Goal: Transaction & Acquisition: Purchase product/service

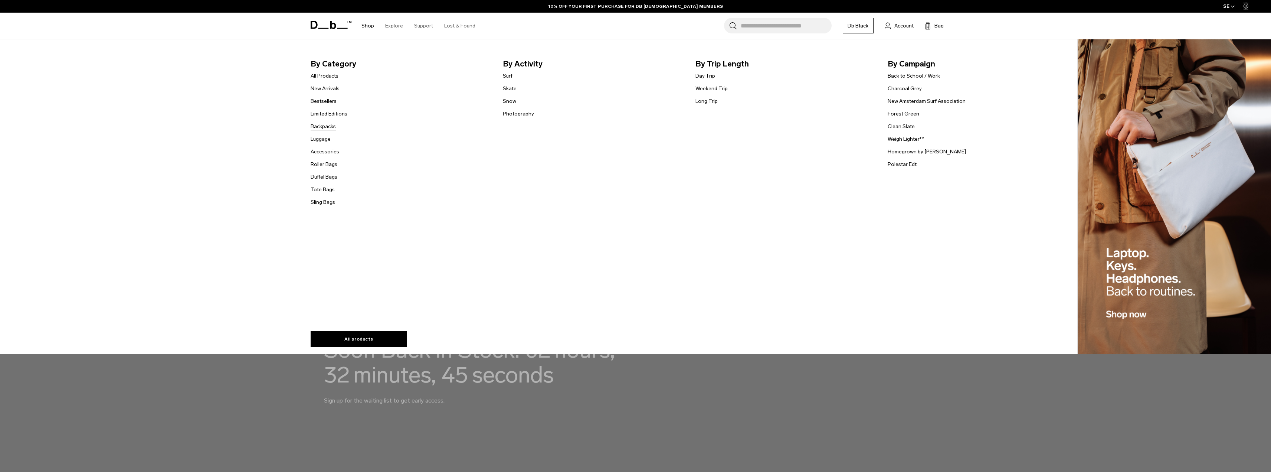
click at [334, 128] on link "Backpacks" at bounding box center [323, 126] width 25 height 8
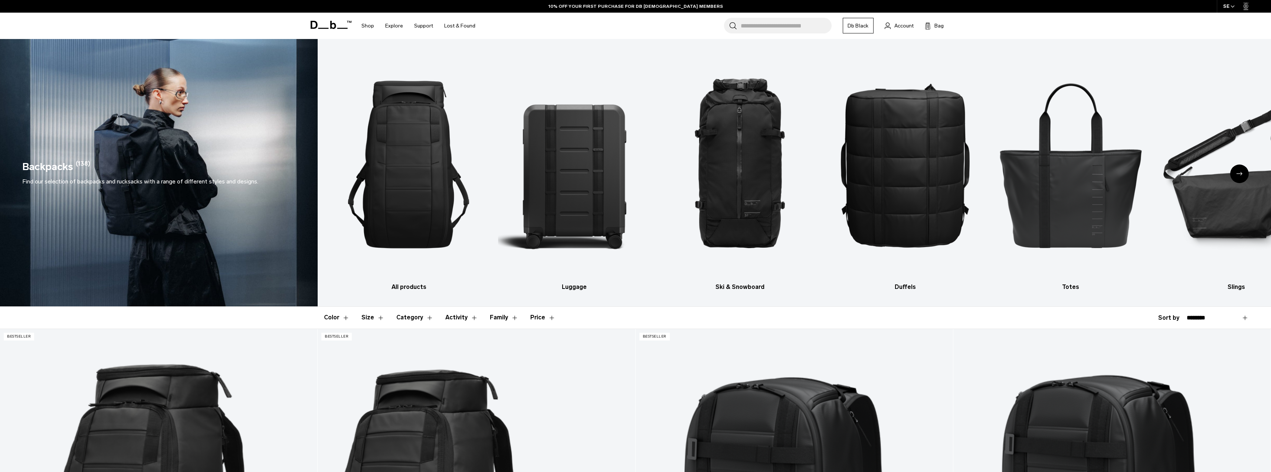
click at [1241, 171] on div "Next slide" at bounding box center [1239, 173] width 19 height 19
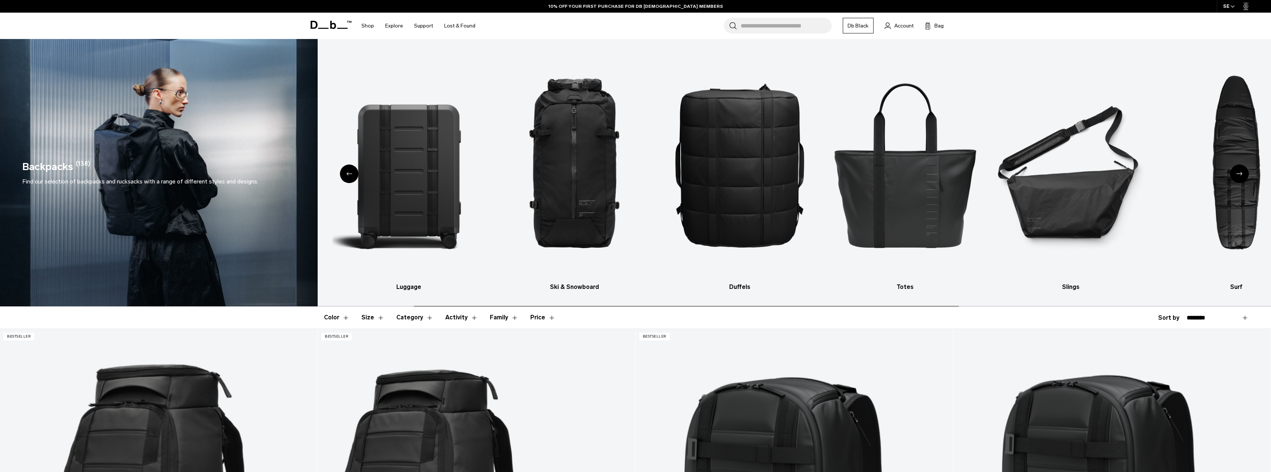
click at [1242, 171] on div "Next slide" at bounding box center [1239, 173] width 19 height 19
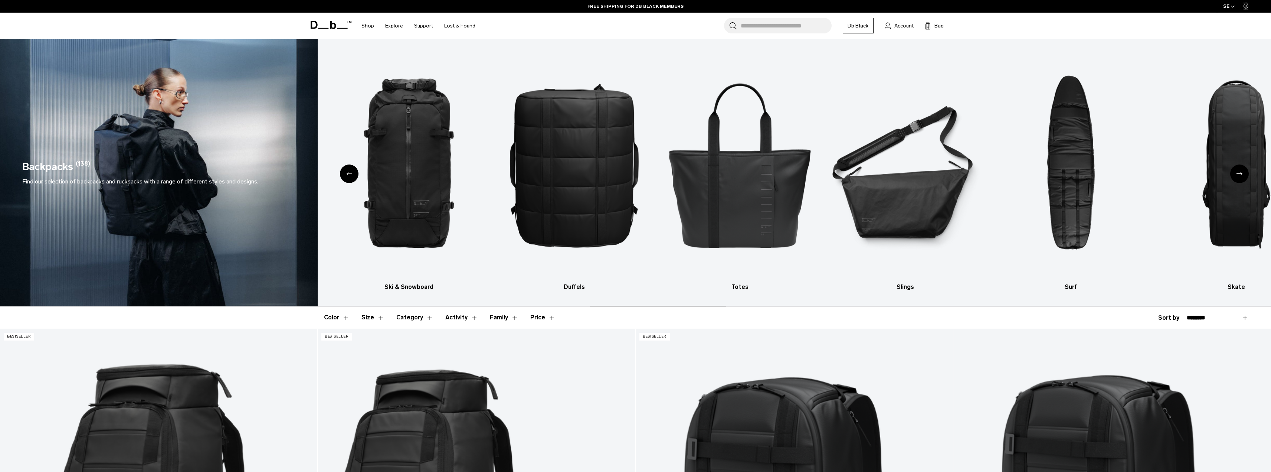
click at [1242, 171] on div "Next slide" at bounding box center [1239, 173] width 19 height 19
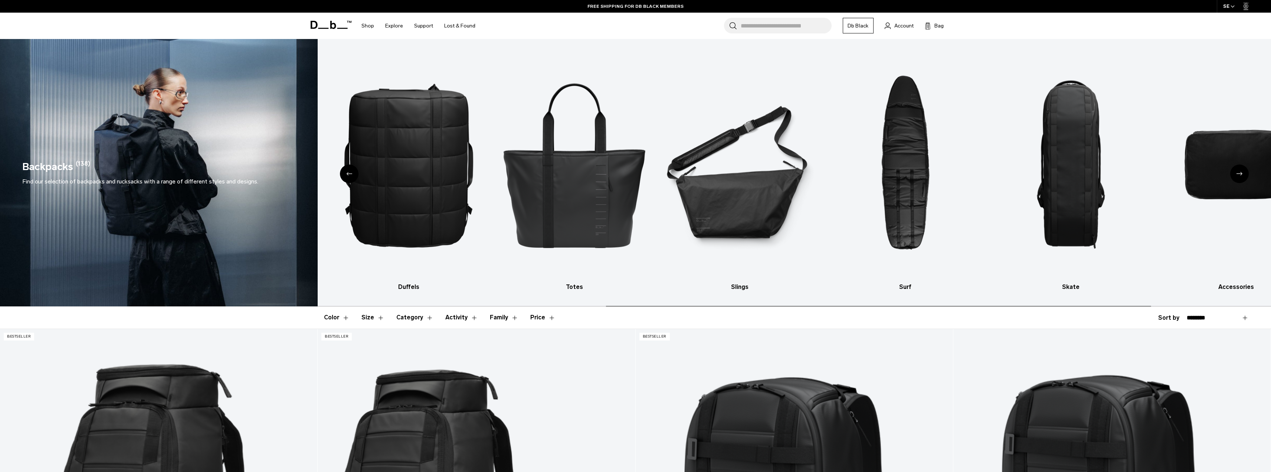
click at [1242, 171] on div "Next slide" at bounding box center [1239, 173] width 19 height 19
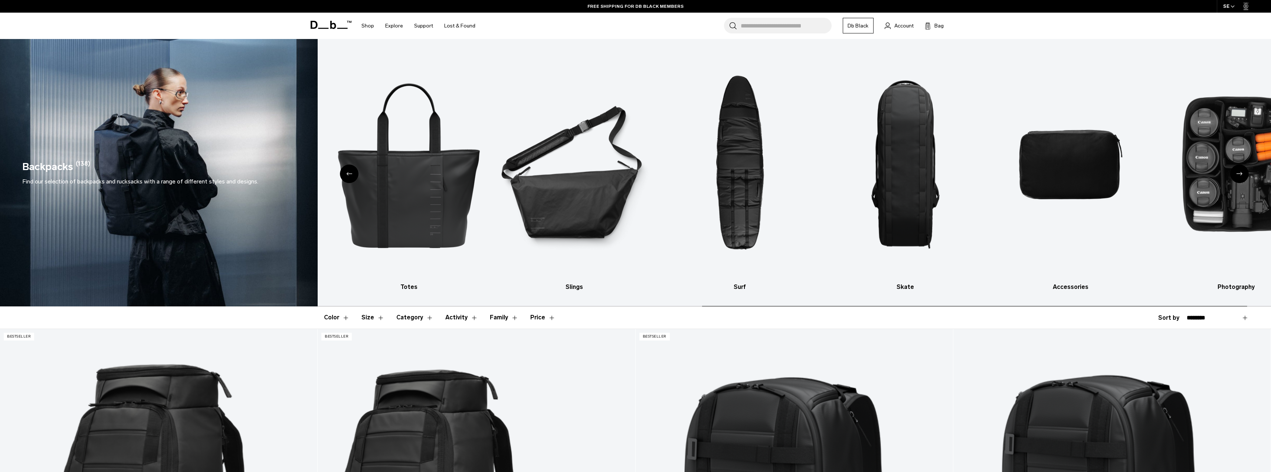
click at [1242, 171] on div "Next slide" at bounding box center [1239, 173] width 19 height 19
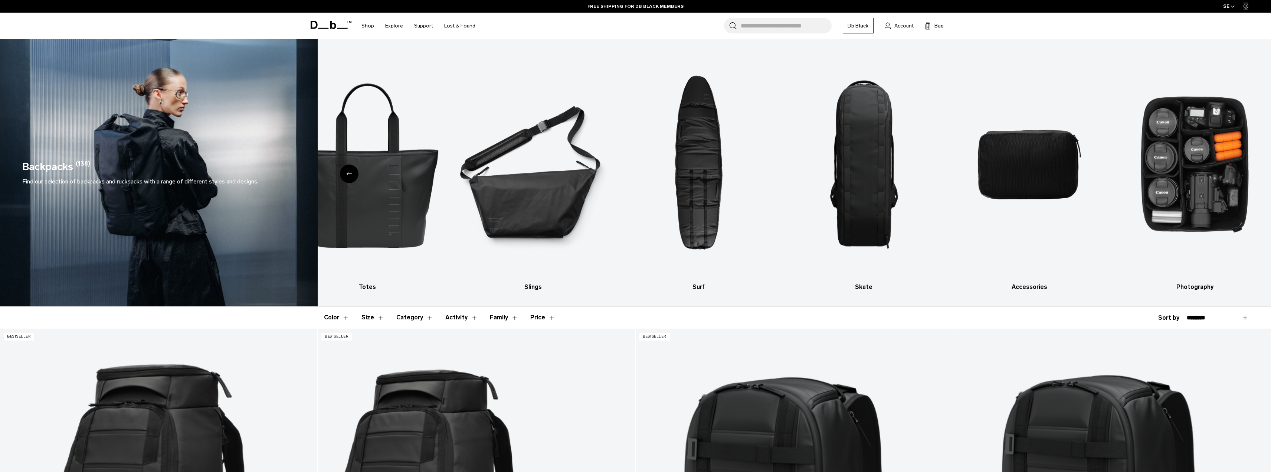
click at [353, 174] on div "Previous slide" at bounding box center [349, 173] width 19 height 19
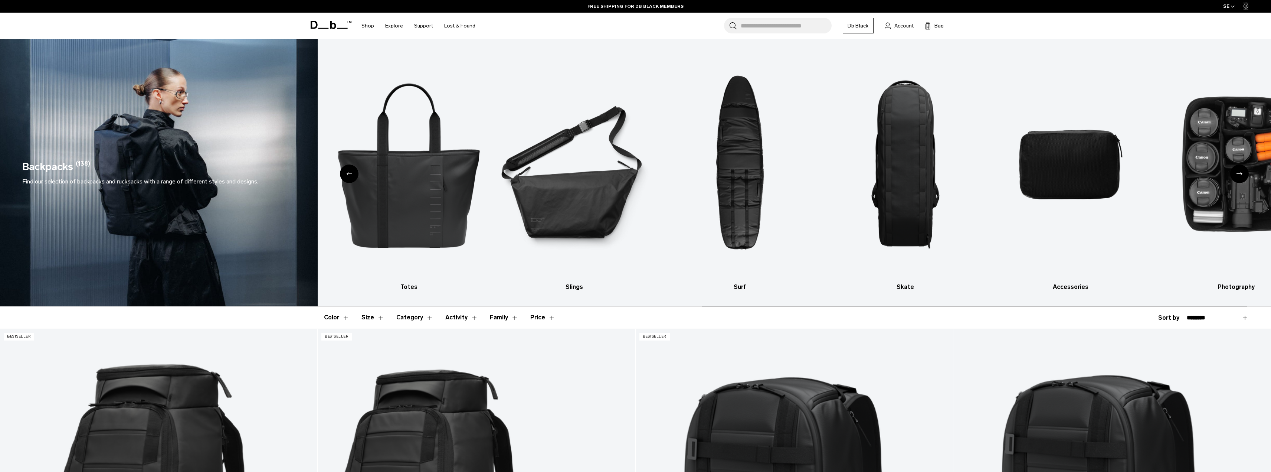
click at [352, 170] on div "Previous slide" at bounding box center [349, 173] width 19 height 19
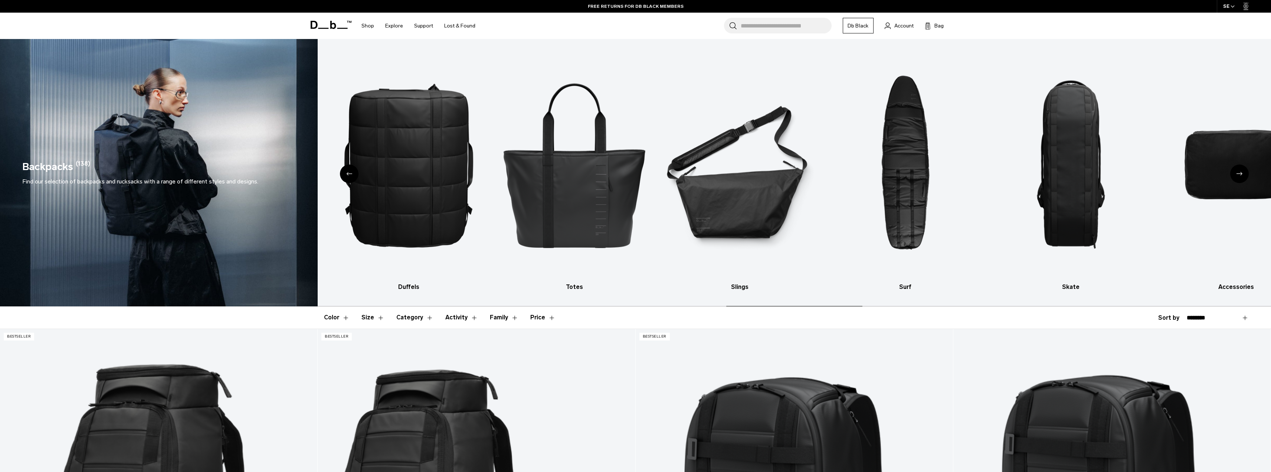
click at [351, 168] on div "Previous slide" at bounding box center [349, 173] width 19 height 19
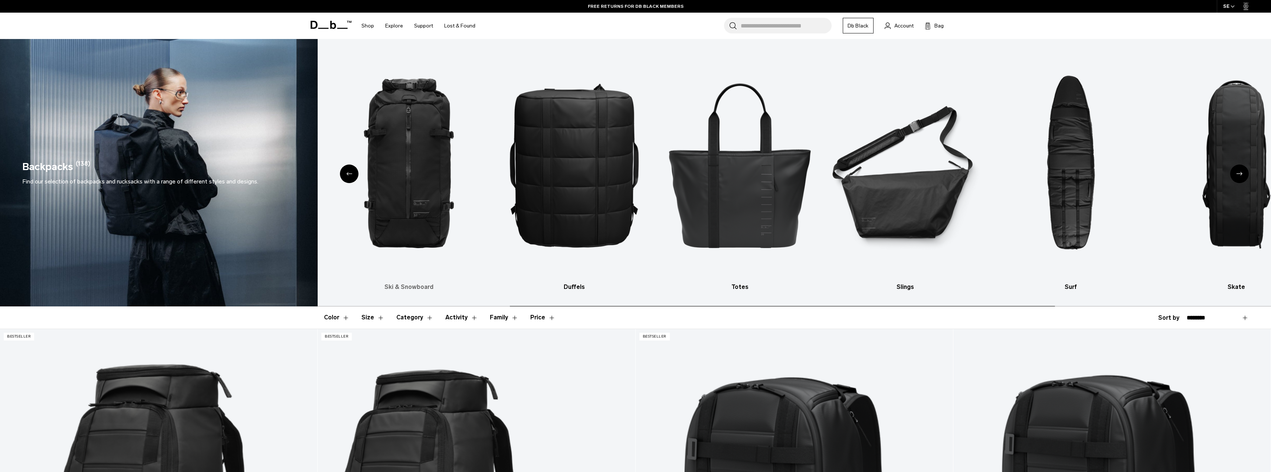
click at [350, 162] on img "3 / 10" at bounding box center [409, 164] width 153 height 229
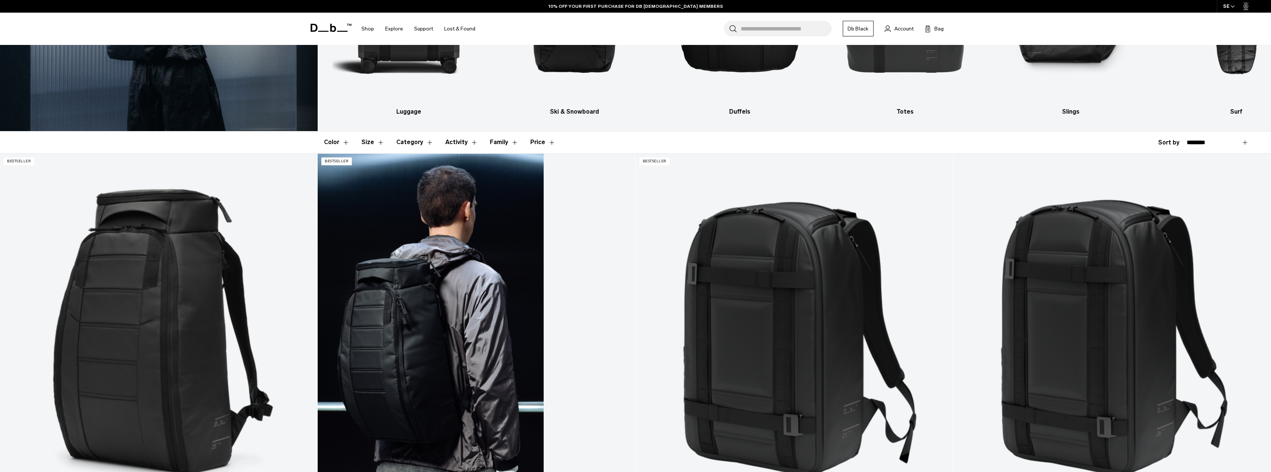
scroll to position [173, 0]
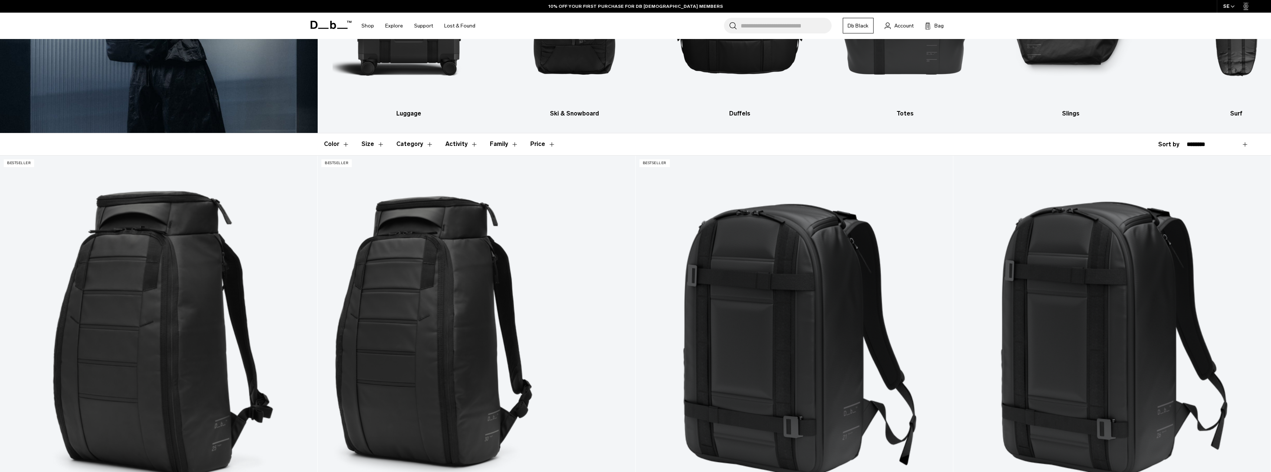
click at [451, 145] on button "Activity" at bounding box center [461, 144] width 33 height 22
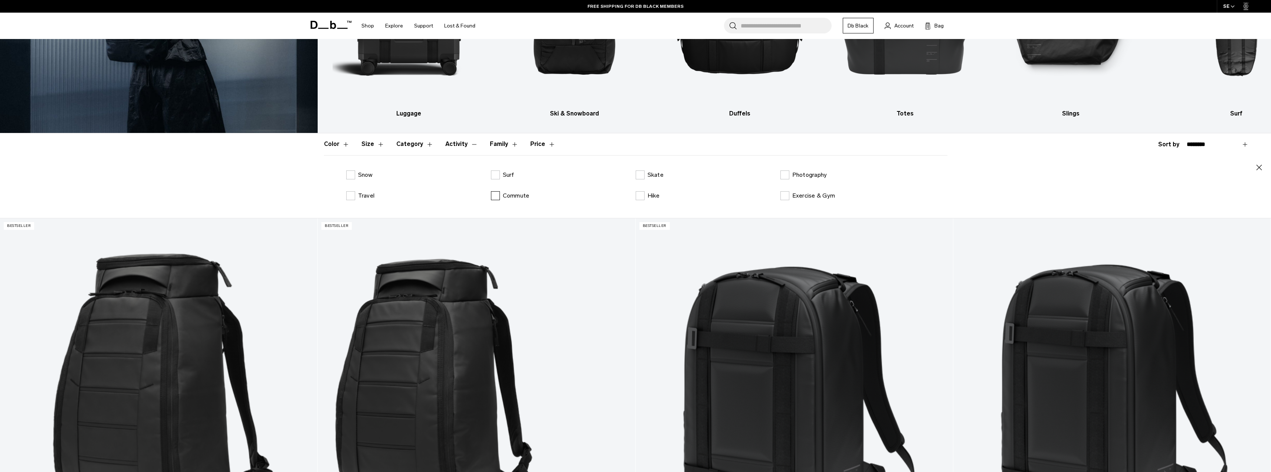
drag, startPoint x: 496, startPoint y: 196, endPoint x: 497, endPoint y: 192, distance: 4.1
click at [497, 196] on label "Commute" at bounding box center [510, 195] width 39 height 9
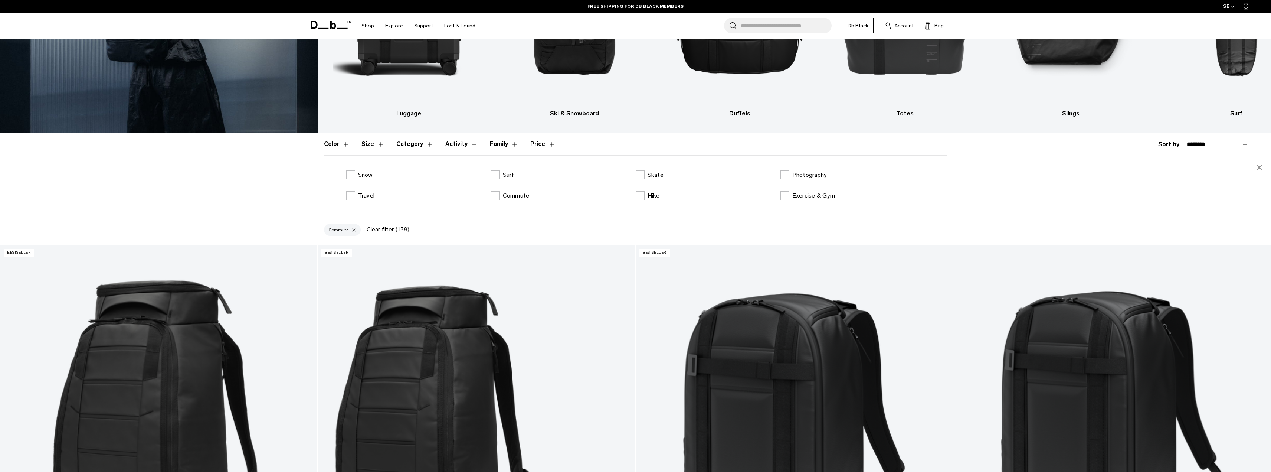
click at [471, 142] on button "Activity" at bounding box center [461, 144] width 33 height 22
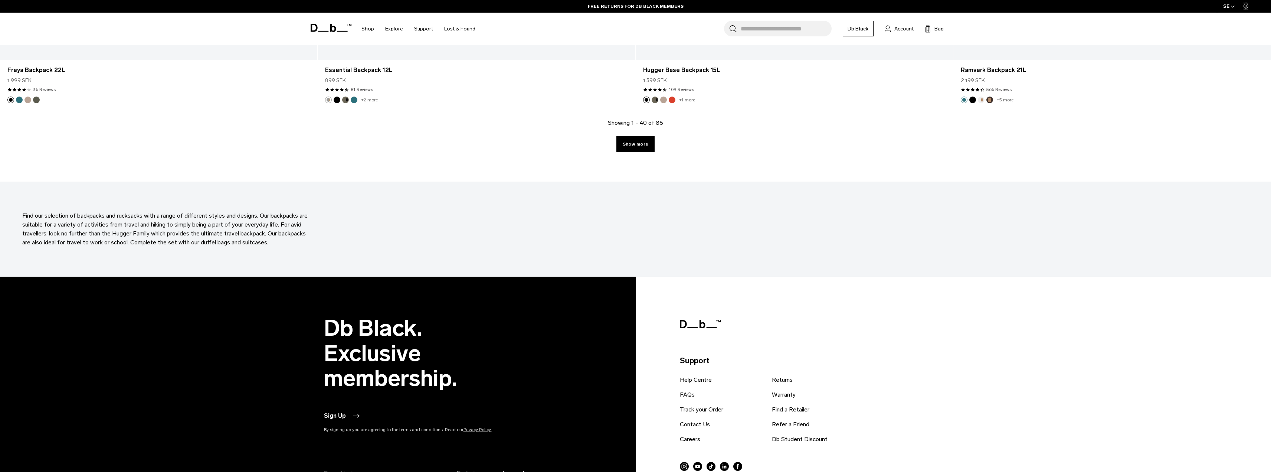
scroll to position [4331, 0]
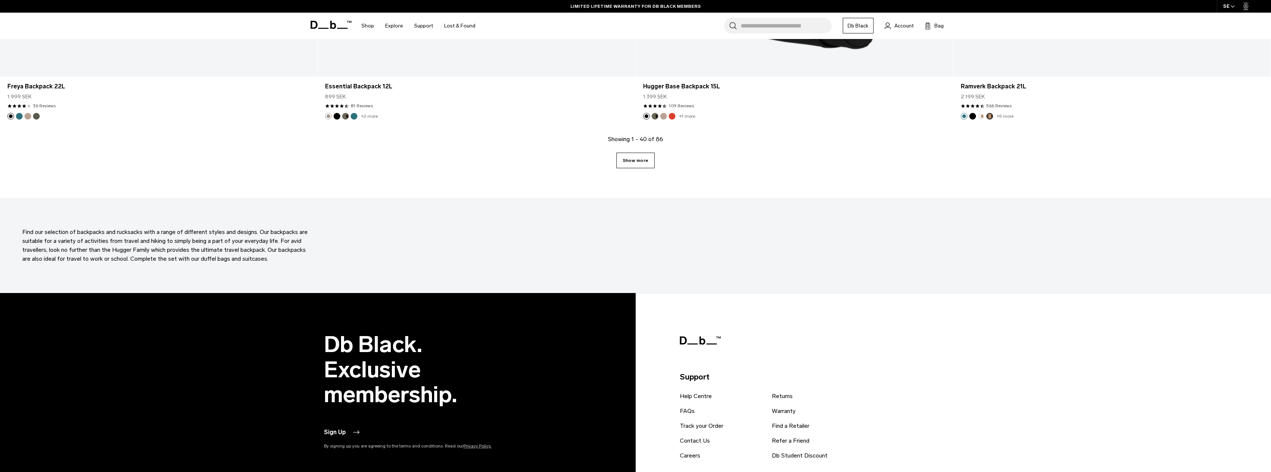
click at [645, 163] on link "Show more" at bounding box center [636, 161] width 38 height 16
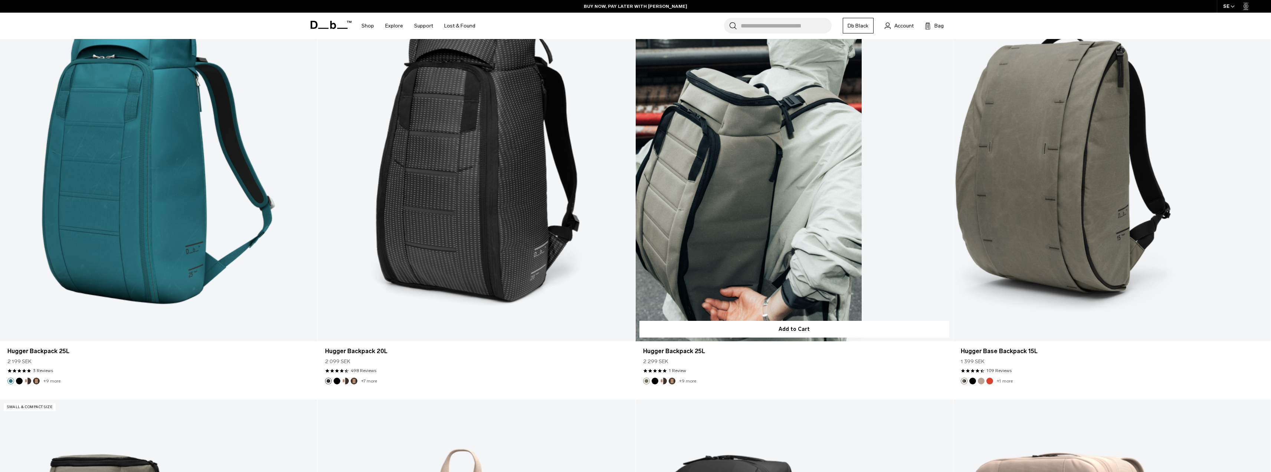
scroll to position [4504, 0]
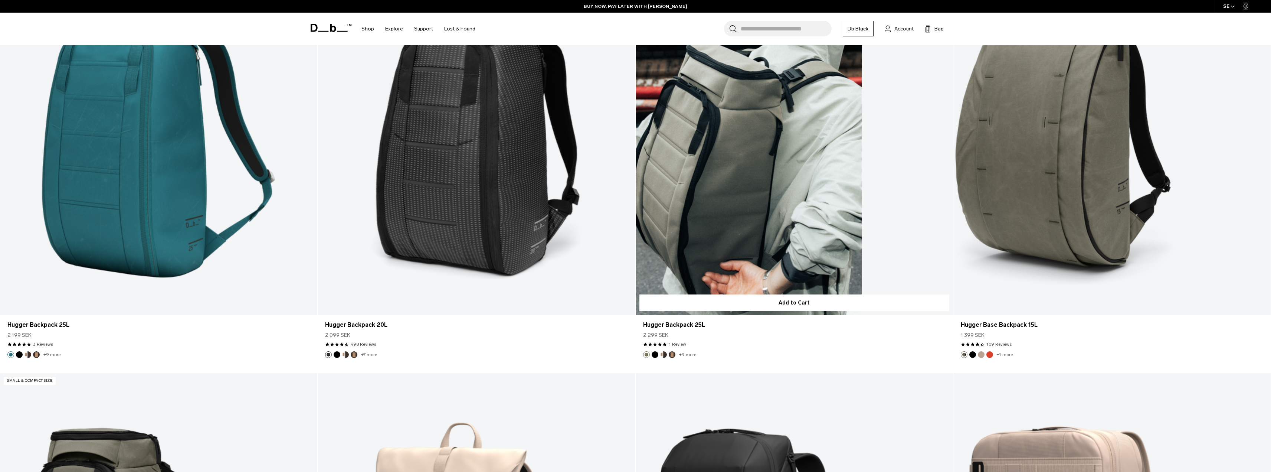
click at [746, 206] on link "Hugger Backpack 25L" at bounding box center [794, 138] width 317 height 353
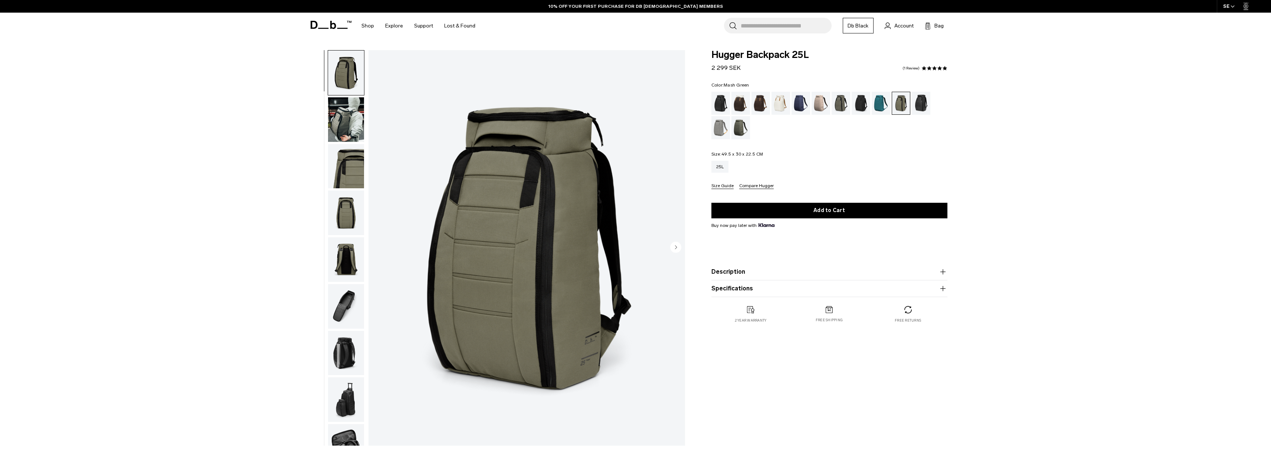
click at [347, 121] on img "button" at bounding box center [346, 119] width 36 height 45
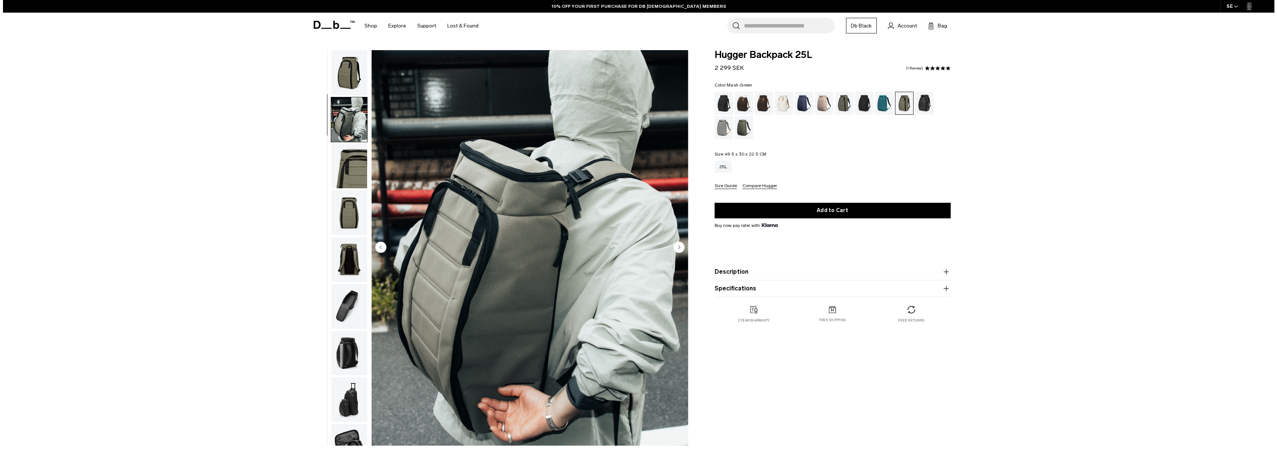
scroll to position [23, 0]
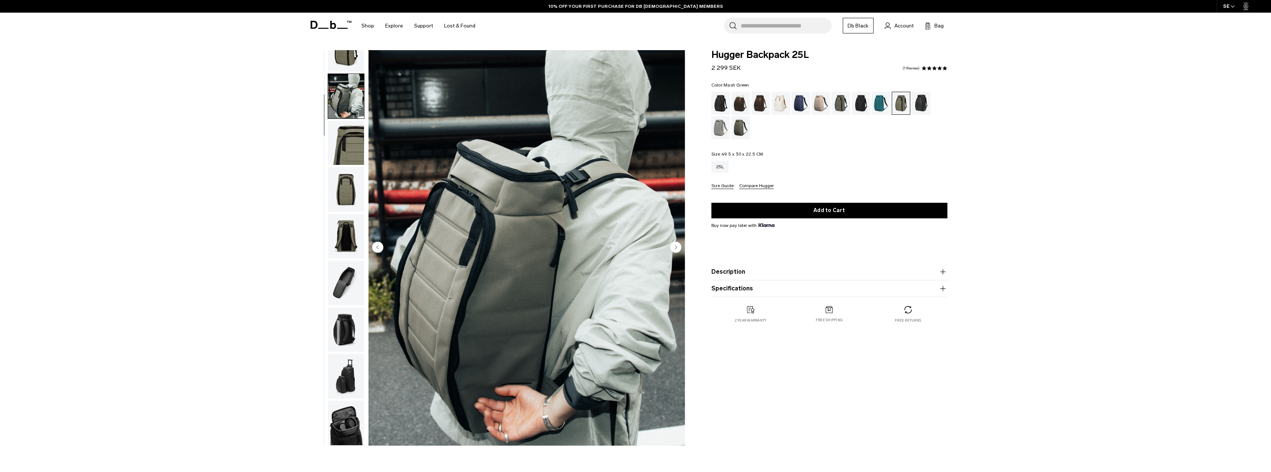
click at [679, 248] on circle "Next slide" at bounding box center [675, 246] width 11 height 11
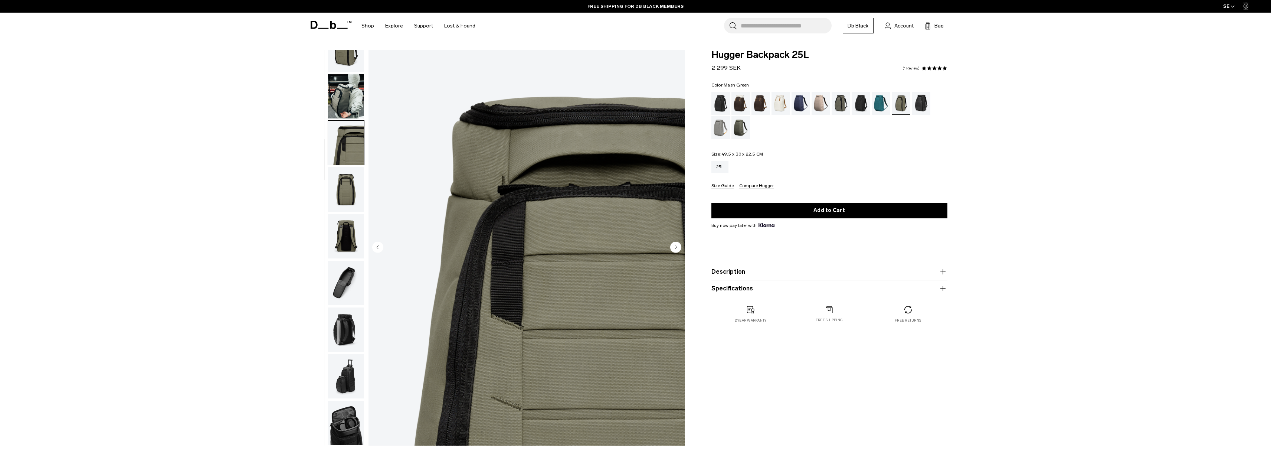
click at [679, 248] on circle "Next slide" at bounding box center [675, 246] width 11 height 11
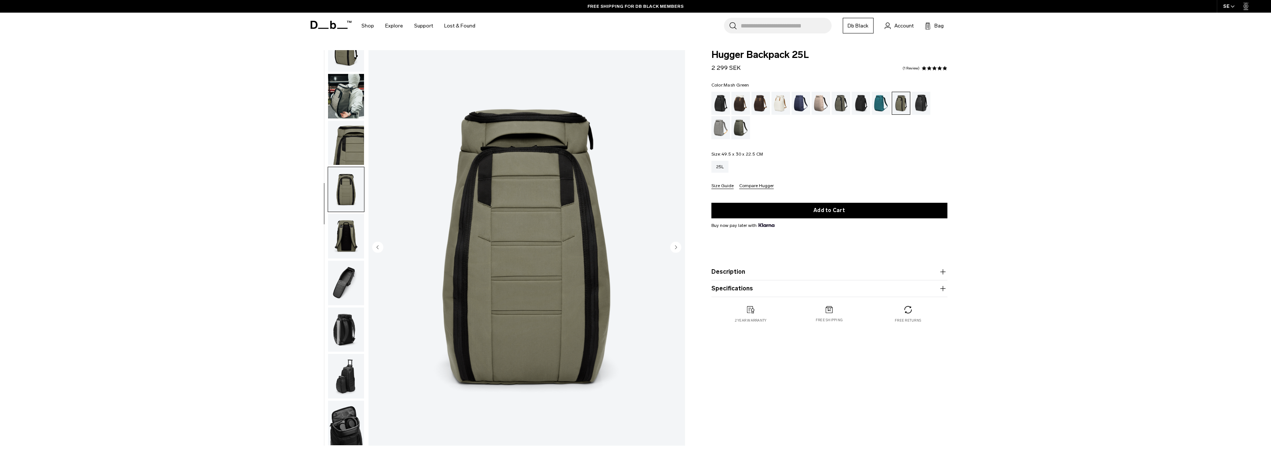
click at [679, 248] on circle "Next slide" at bounding box center [675, 246] width 11 height 11
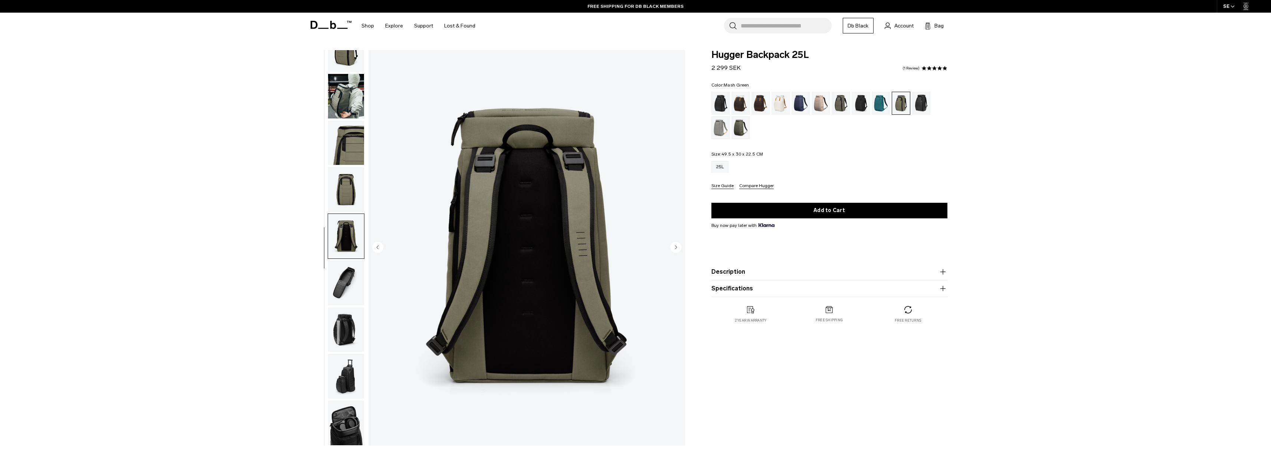
click at [679, 248] on circle "Next slide" at bounding box center [675, 246] width 11 height 11
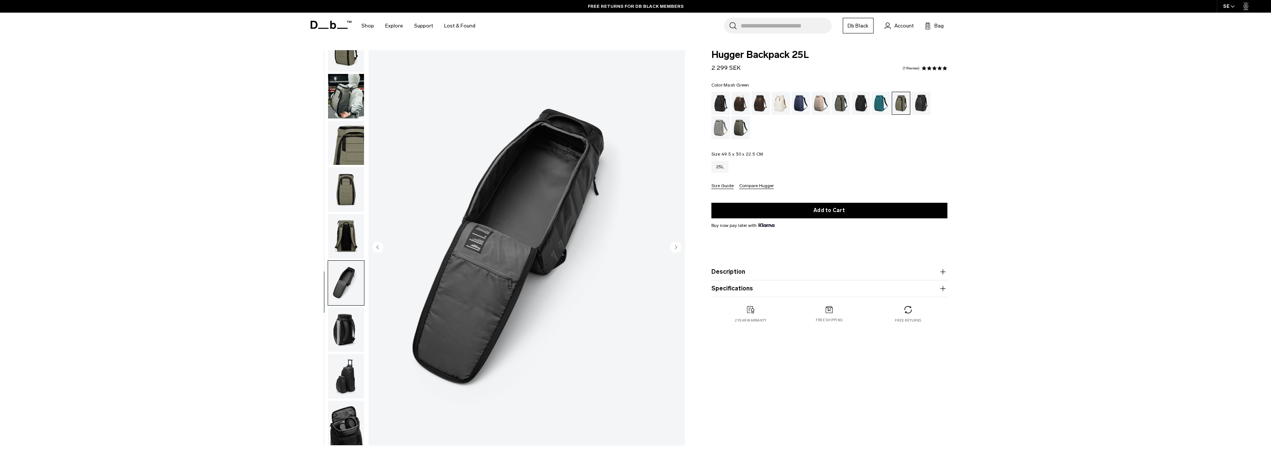
click at [679, 248] on circle "Next slide" at bounding box center [675, 246] width 11 height 11
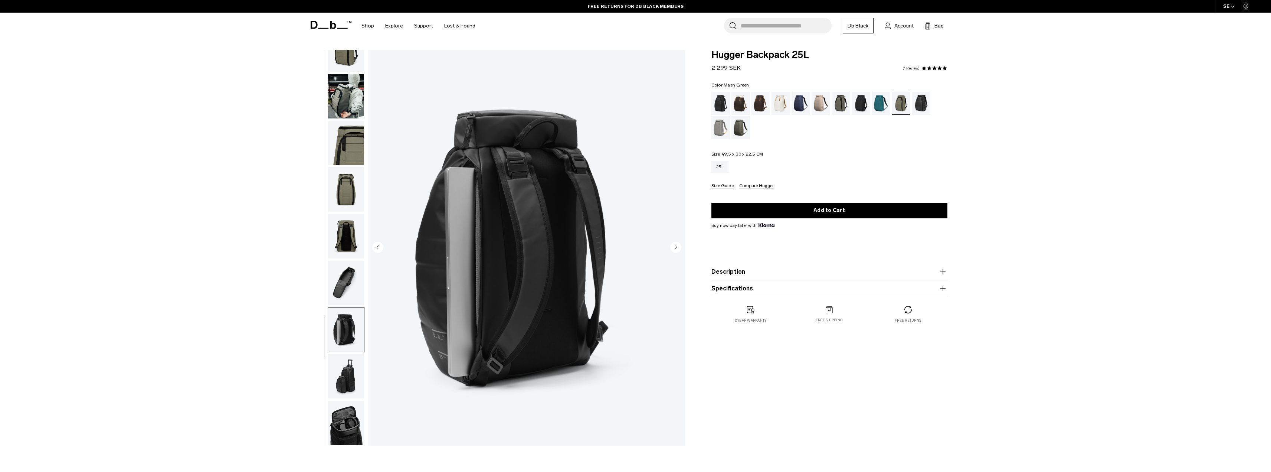
click at [679, 248] on circle "Next slide" at bounding box center [675, 246] width 11 height 11
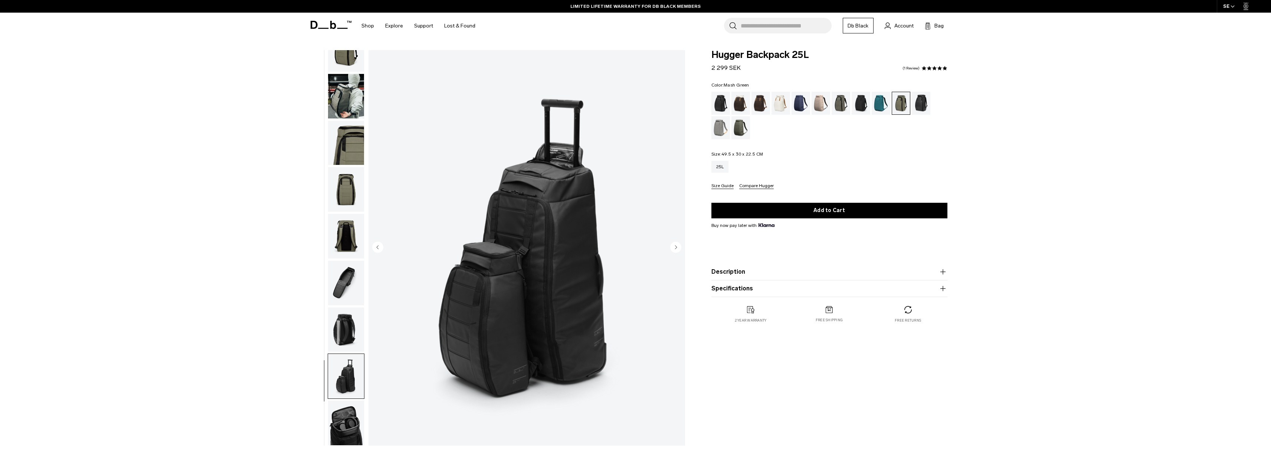
click at [679, 248] on circle "Next slide" at bounding box center [675, 246] width 11 height 11
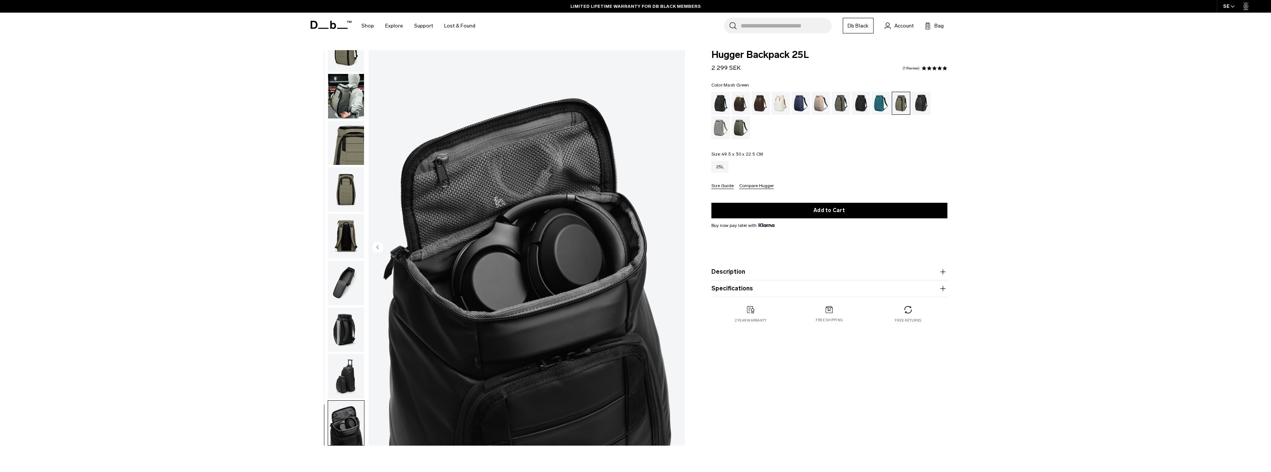
click at [679, 248] on img "9 / 9" at bounding box center [527, 247] width 317 height 395
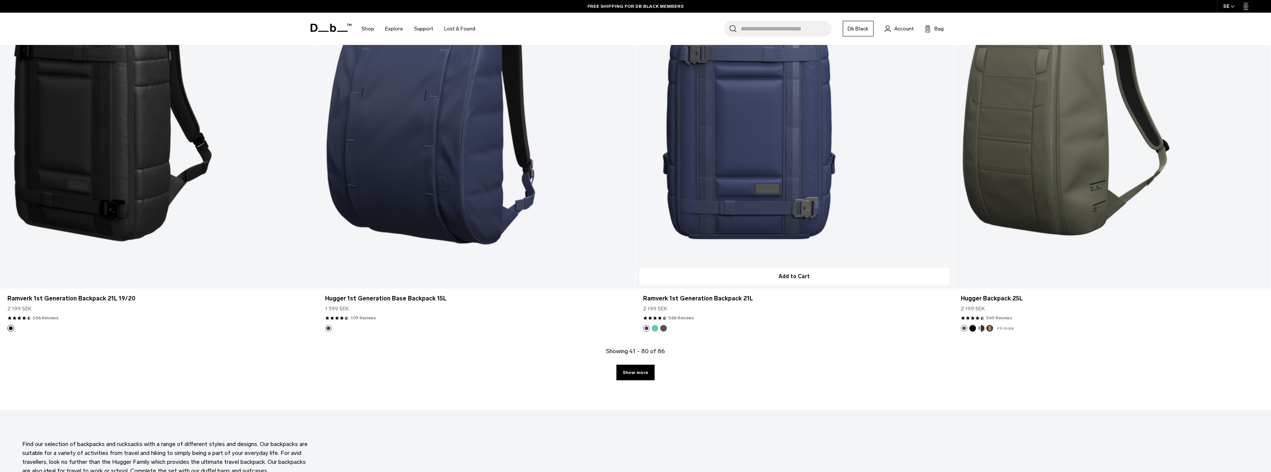
scroll to position [4068, 0]
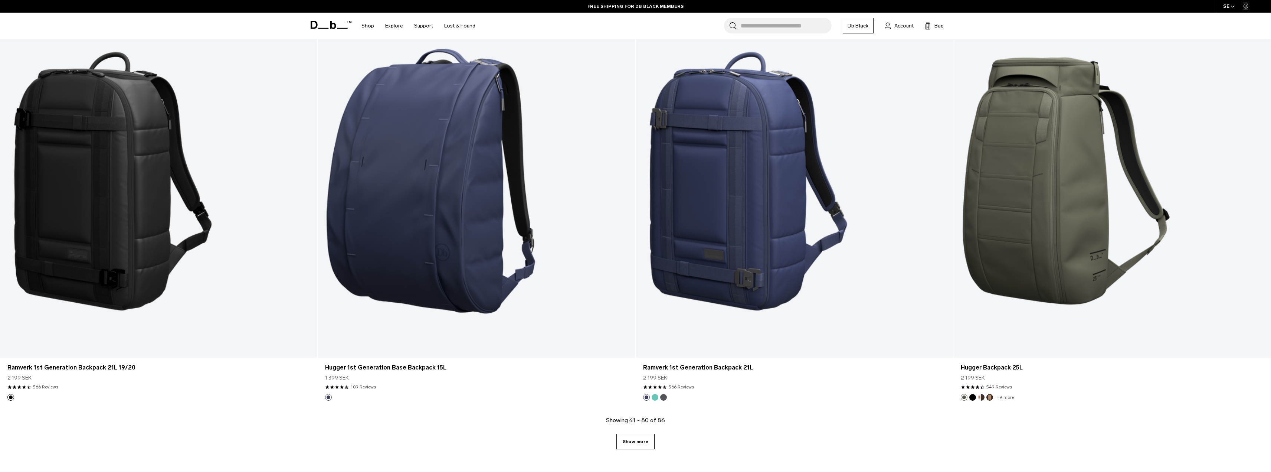
click at [636, 439] on link "Show more" at bounding box center [636, 442] width 38 height 16
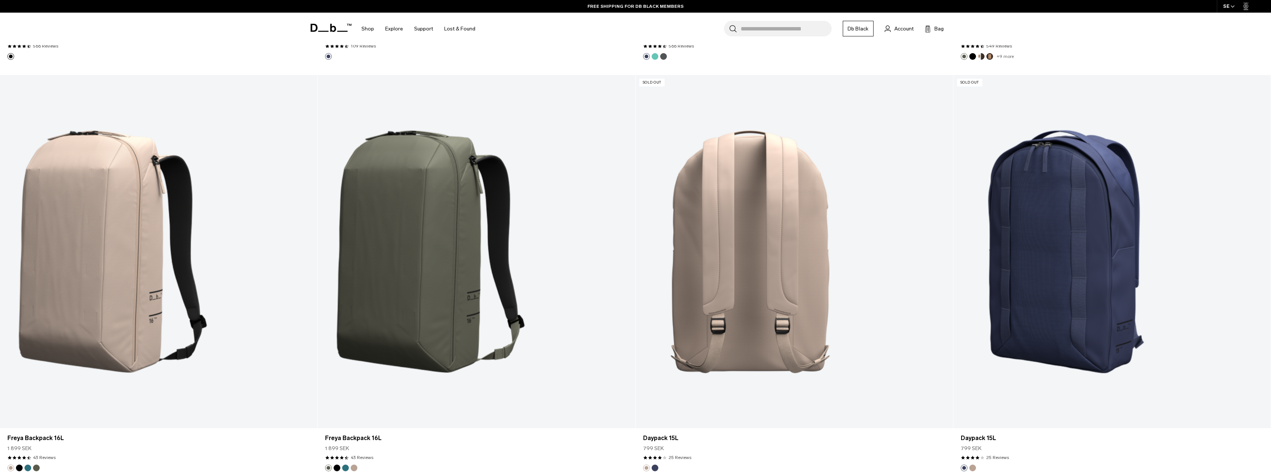
scroll to position [4383, 0]
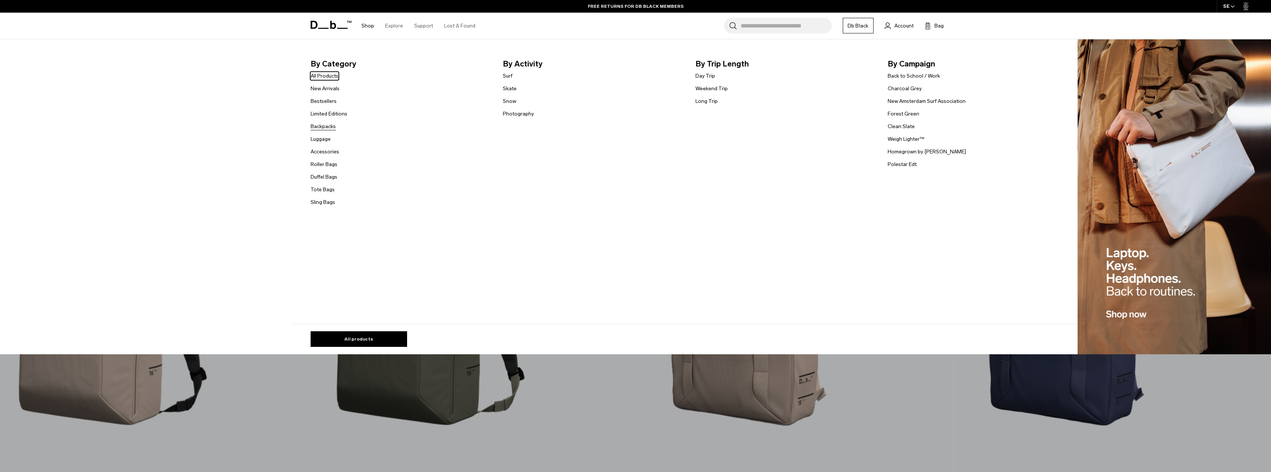
click at [322, 124] on link "Backpacks" at bounding box center [323, 126] width 25 height 8
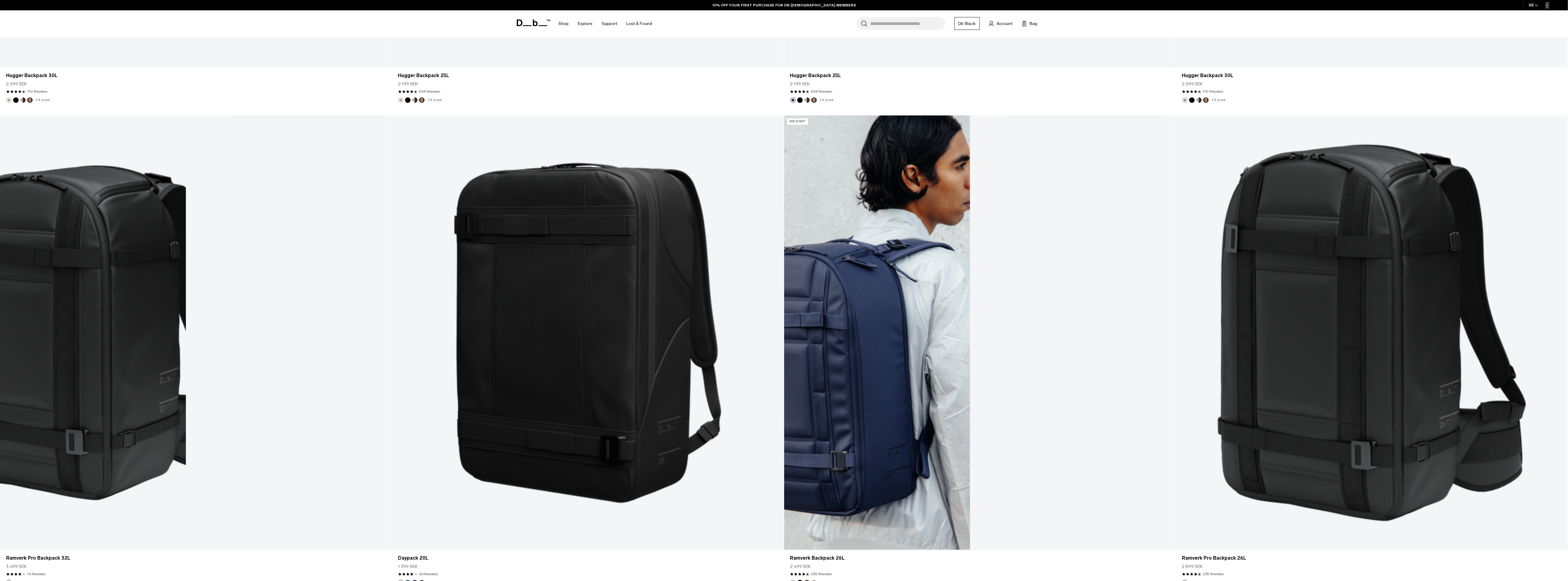
scroll to position [1780, 0]
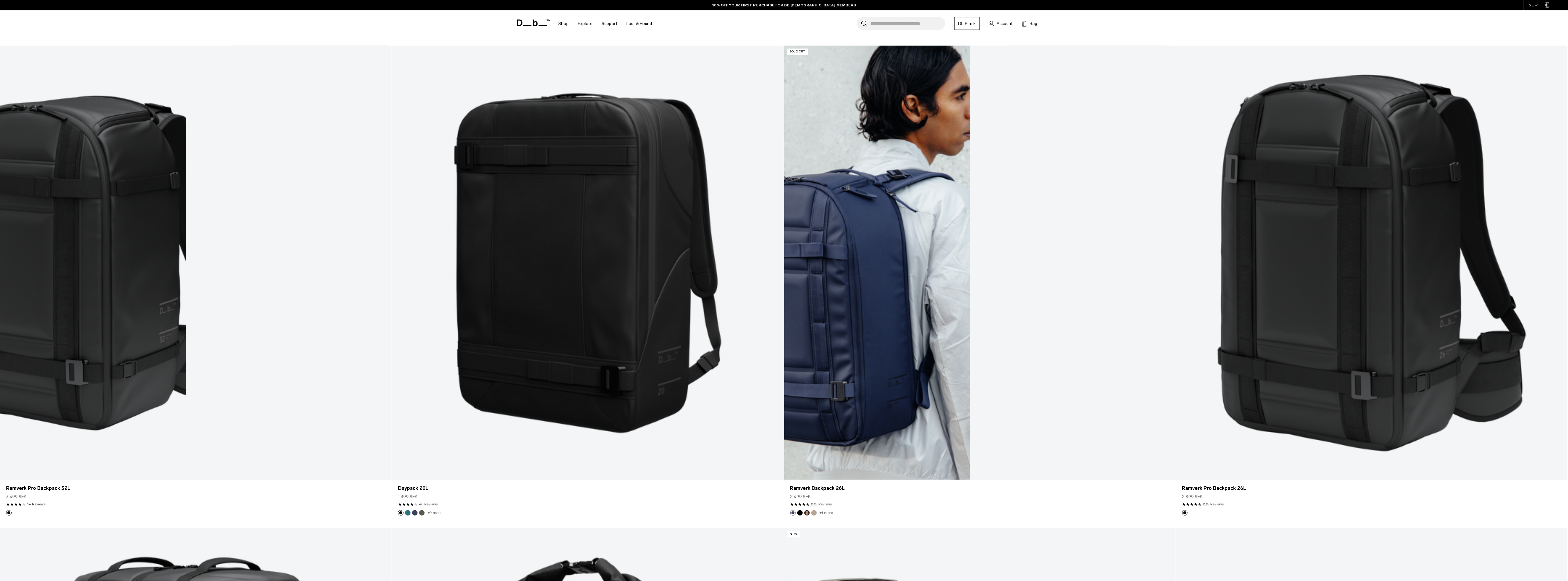
click at [904, 282] on link "Ramverk Backpack 26L" at bounding box center [980, 262] width 391 height 435
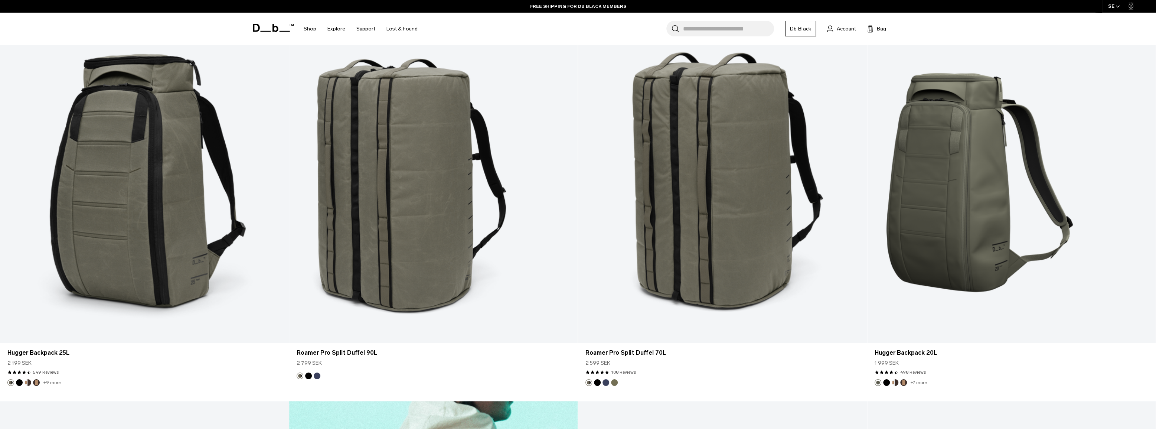
scroll to position [3321, 0]
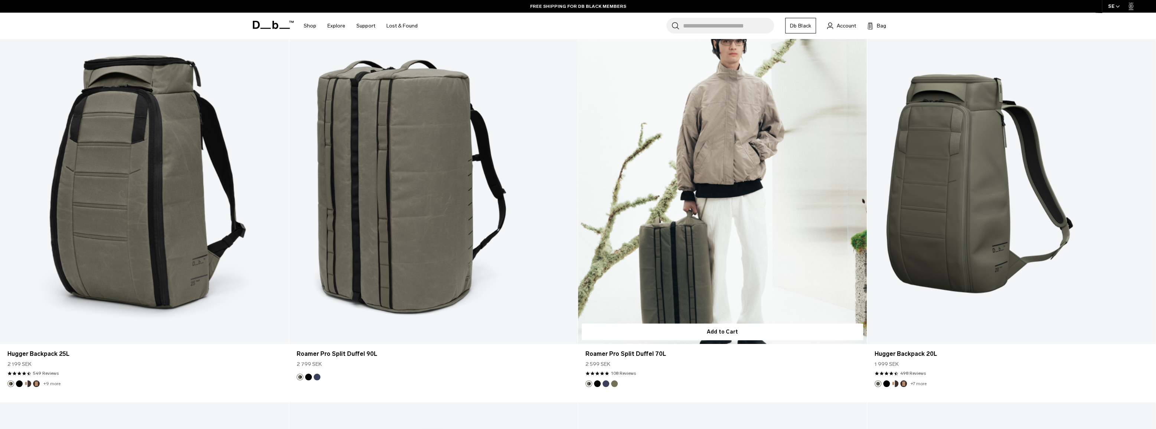
click at [690, 178] on link "Roamer Pro Split Duffel 70L" at bounding box center [722, 183] width 289 height 321
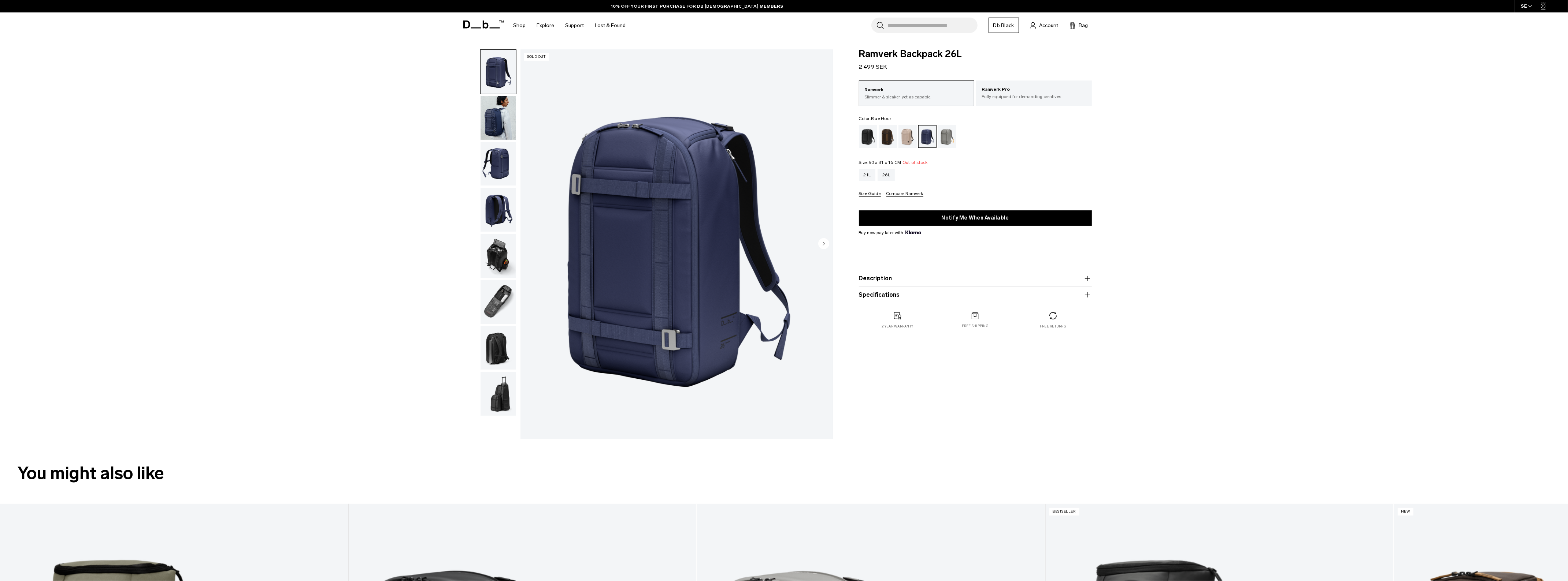
click at [520, 192] on img "1 / 8" at bounding box center [676, 244] width 313 height 390
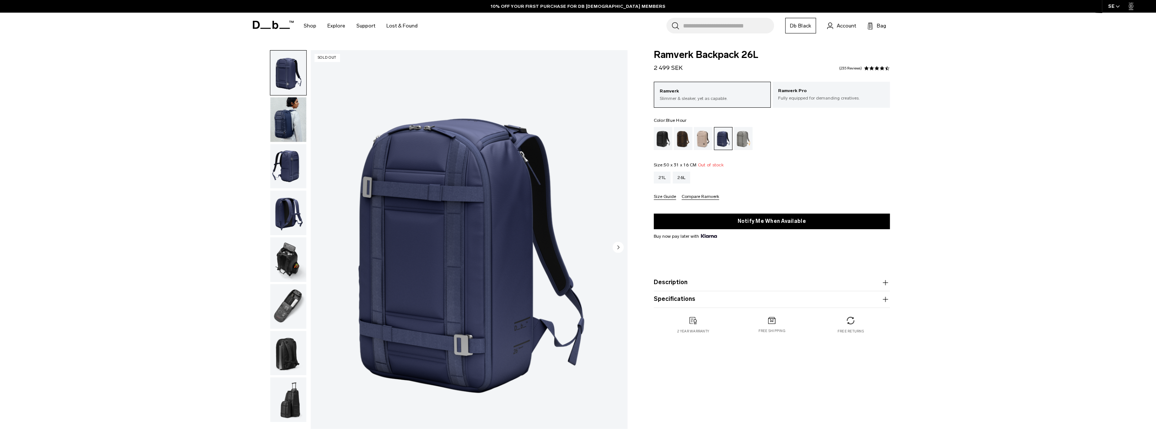
click at [292, 117] on img "button" at bounding box center [288, 119] width 36 height 45
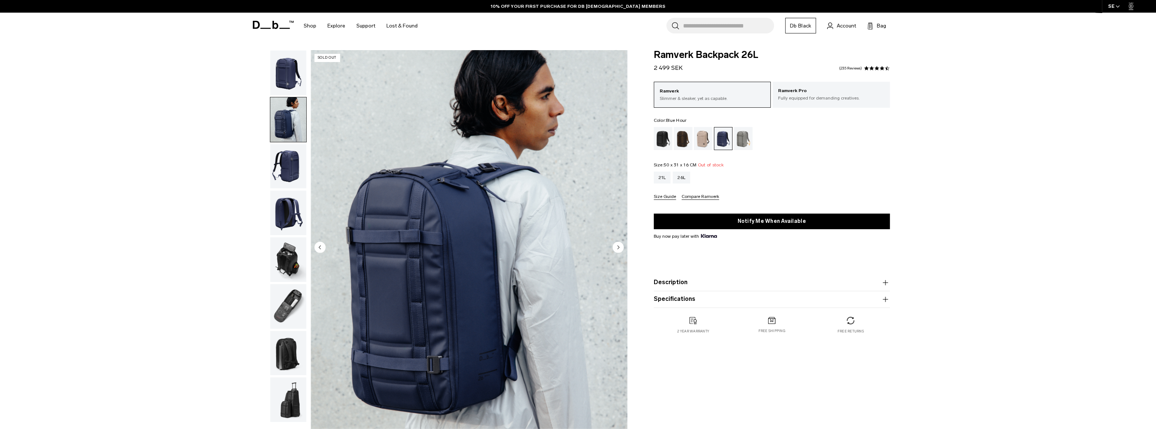
click at [290, 171] on img "button" at bounding box center [288, 166] width 36 height 45
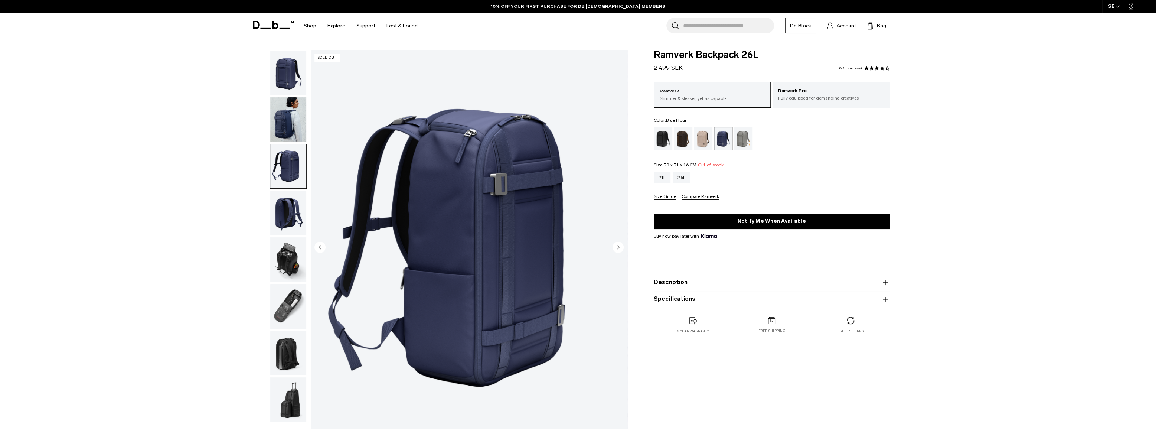
click at [281, 208] on img "button" at bounding box center [288, 212] width 36 height 45
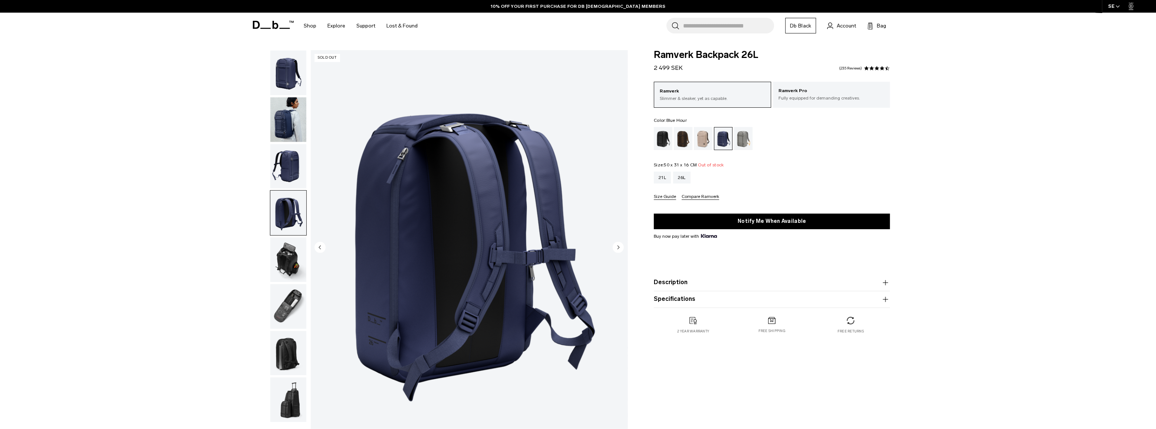
click at [284, 254] on img "button" at bounding box center [288, 259] width 36 height 45
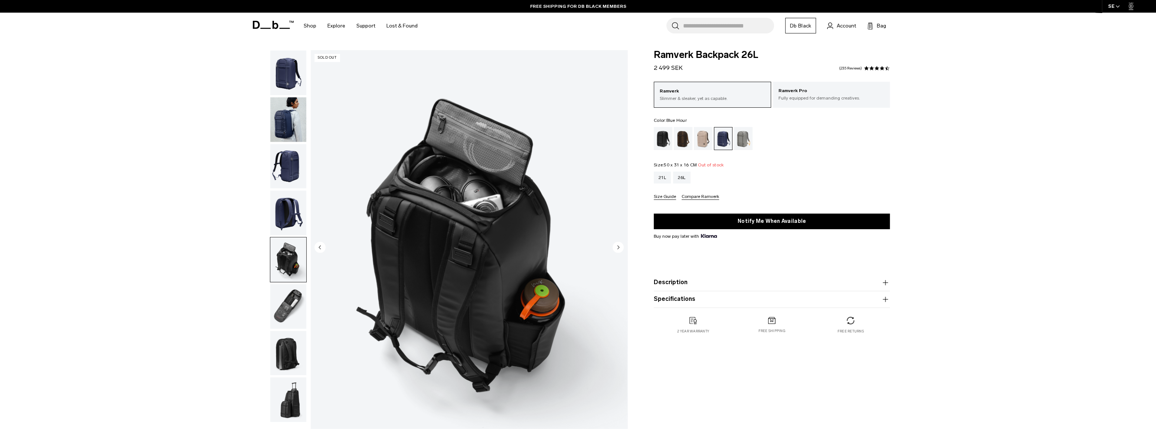
click at [278, 315] on img "button" at bounding box center [288, 306] width 36 height 45
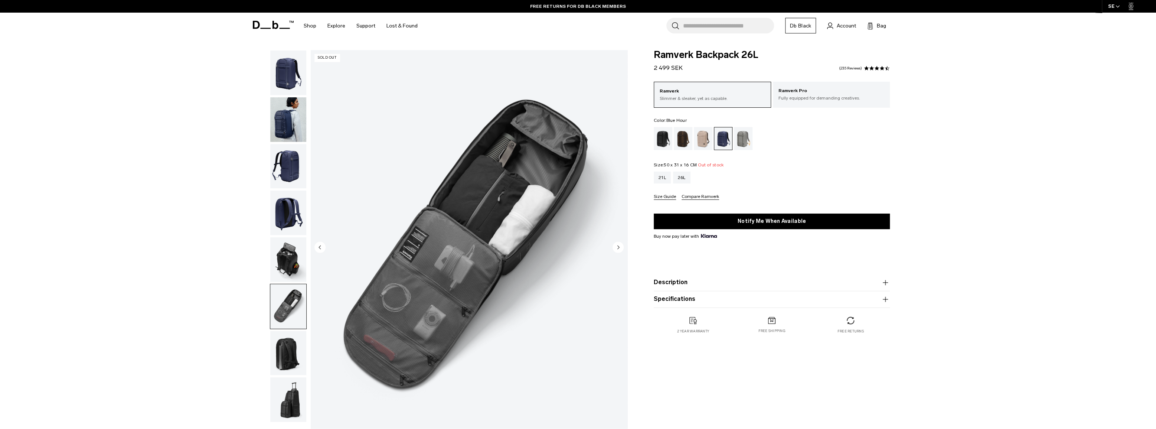
click at [287, 345] on img "button" at bounding box center [288, 353] width 36 height 45
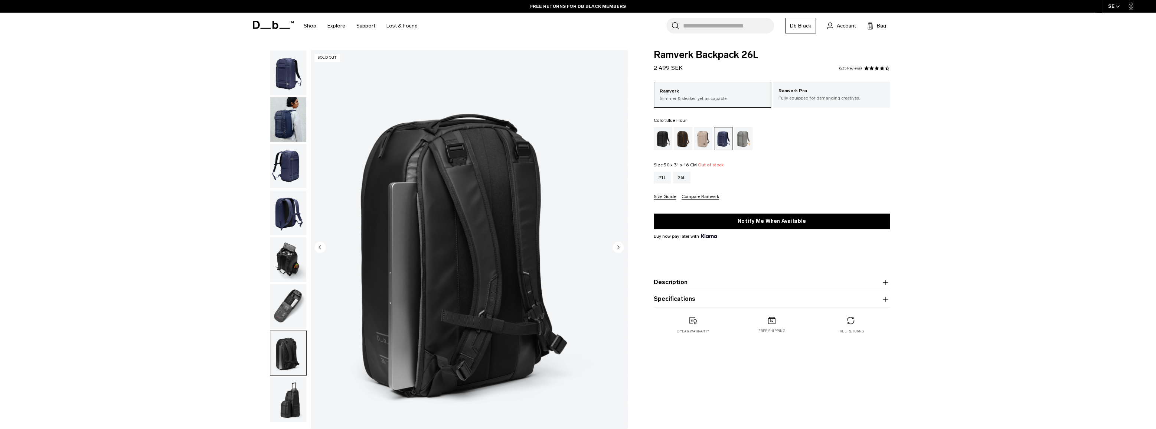
drag, startPoint x: 287, startPoint y: 380, endPoint x: 289, endPoint y: 372, distance: 8.8
click at [287, 379] on img "button" at bounding box center [288, 399] width 36 height 45
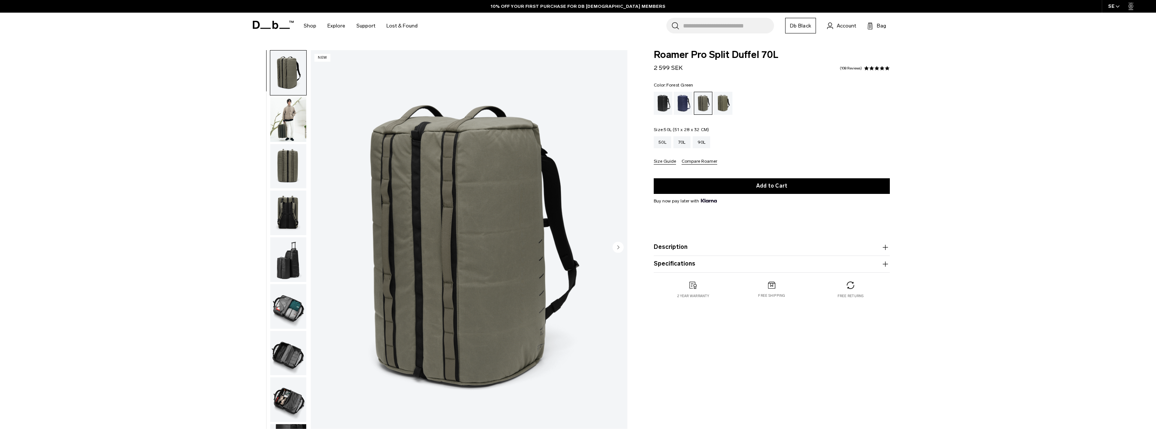
click at [661, 141] on div "50L" at bounding box center [662, 142] width 17 height 12
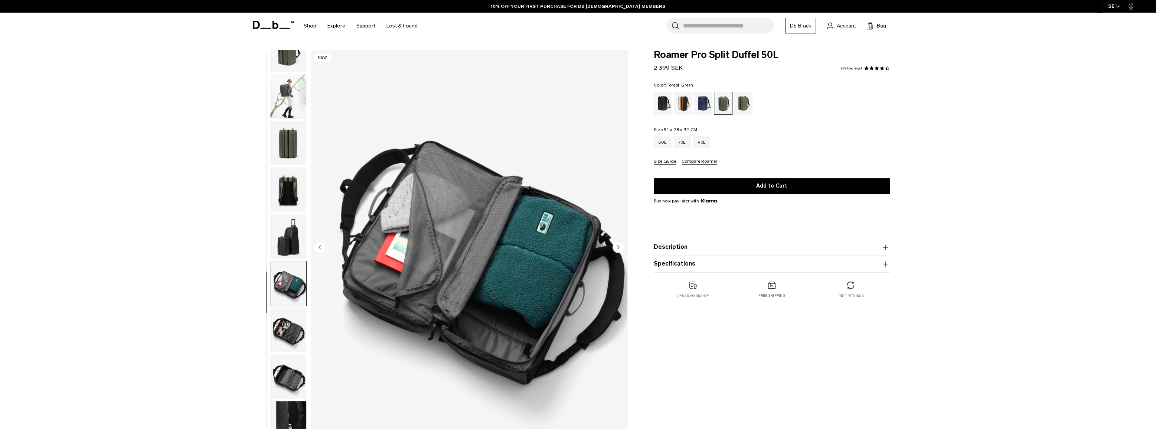
click at [283, 320] on img "button" at bounding box center [288, 330] width 36 height 45
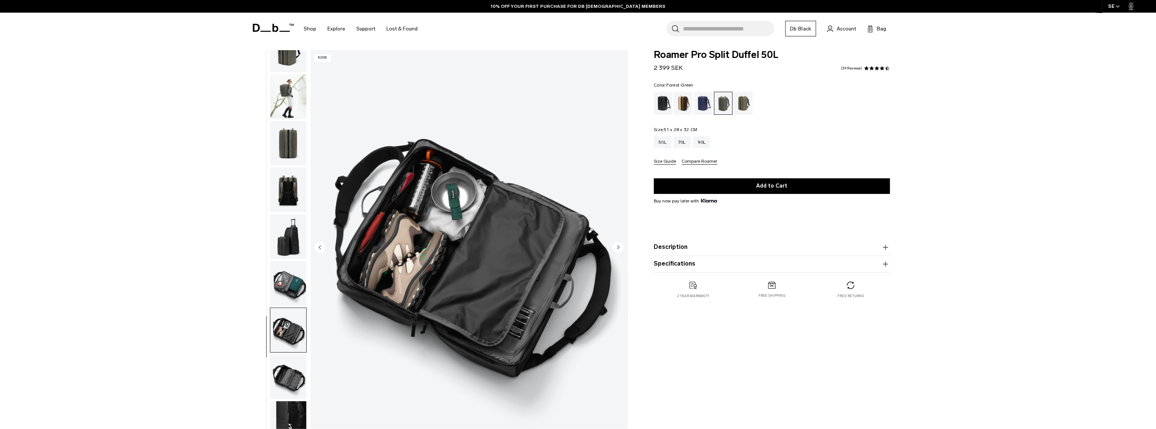
scroll to position [157, 0]
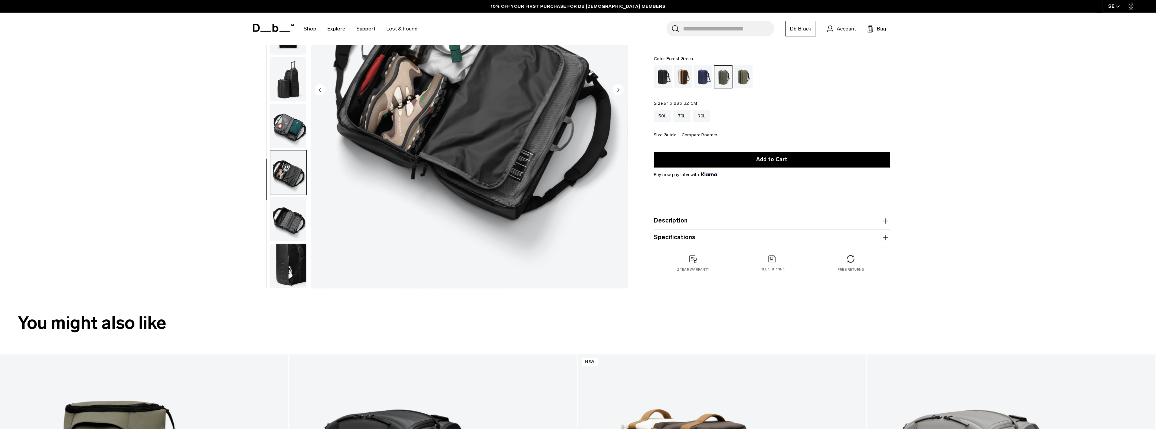
drag, startPoint x: 301, startPoint y: 221, endPoint x: 301, endPoint y: 215, distance: 6.4
click at [301, 220] on img "button" at bounding box center [288, 219] width 36 height 45
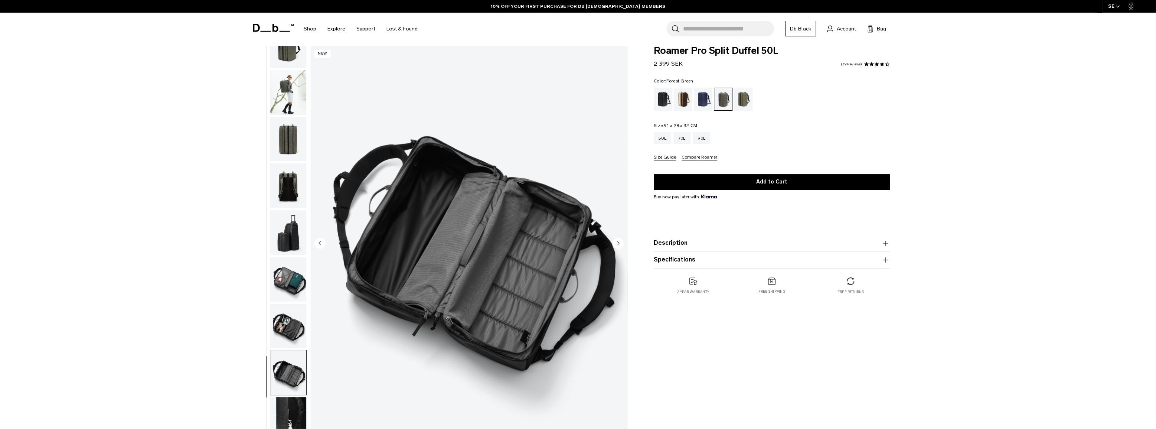
scroll to position [78, 0]
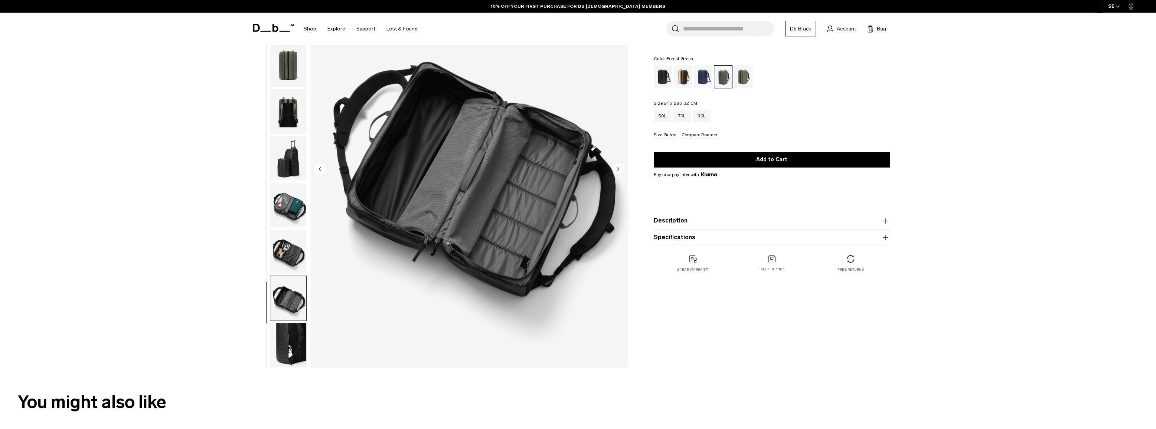
click at [290, 228] on ul at bounding box center [288, 169] width 37 height 395
click at [300, 199] on img "button" at bounding box center [288, 205] width 36 height 45
